Goal: Transaction & Acquisition: Subscribe to service/newsletter

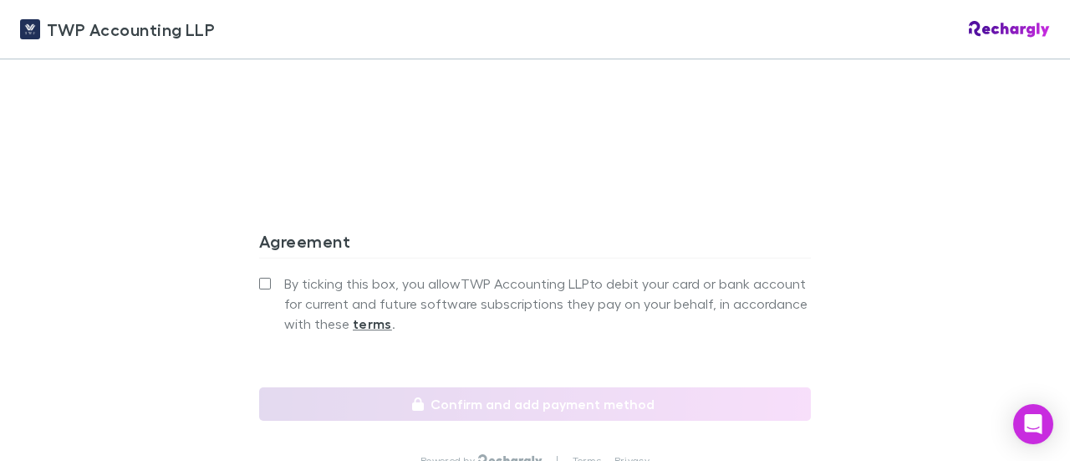
scroll to position [1669, 0]
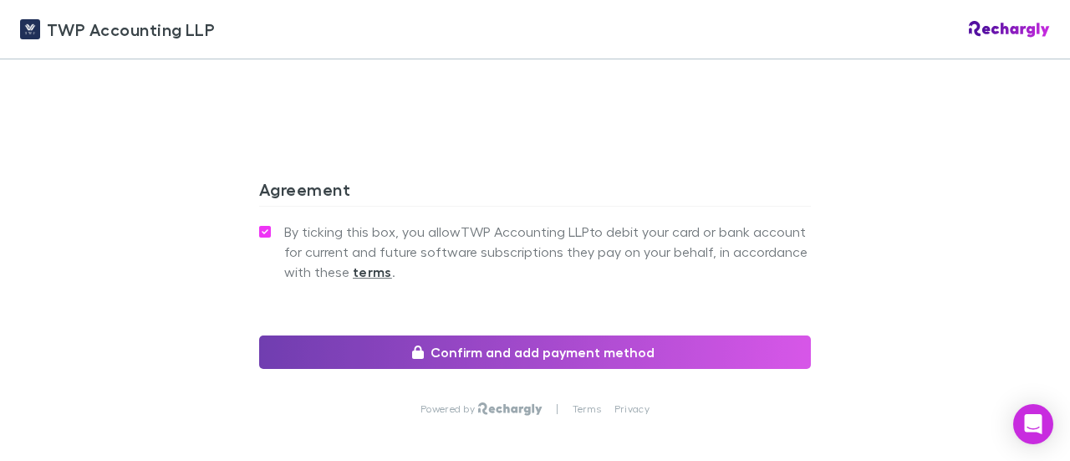
click at [515, 335] on button "Confirm and add payment method" at bounding box center [535, 351] width 552 height 33
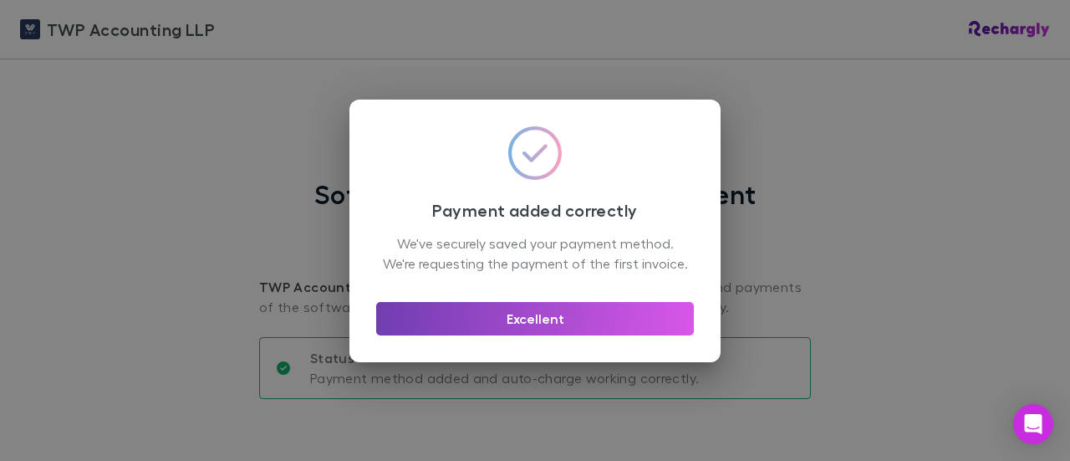
click at [584, 334] on button "Excellent" at bounding box center [535, 318] width 318 height 33
